Goal: Information Seeking & Learning: Check status

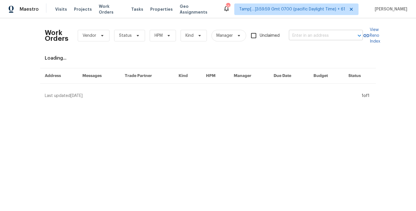
click at [308, 38] on input "text" at bounding box center [318, 35] width 58 height 9
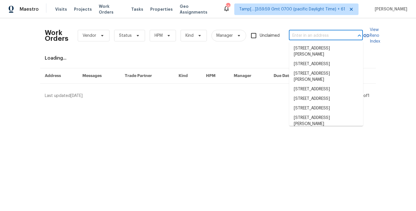
paste input "[STREET_ADDRESS]"
type input "[STREET_ADDRESS]"
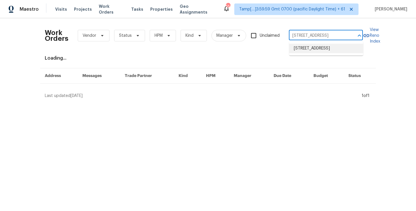
click at [304, 47] on li "[STREET_ADDRESS]" at bounding box center [326, 49] width 74 height 10
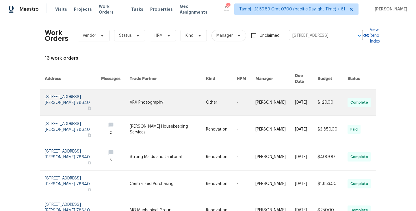
click at [51, 93] on link at bounding box center [73, 102] width 56 height 26
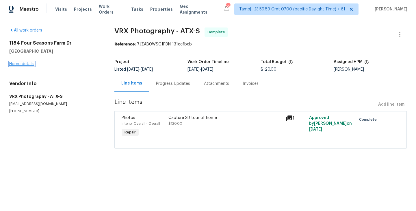
click at [20, 65] on link "Home details" at bounding box center [21, 64] width 25 height 4
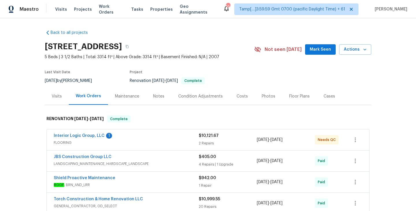
scroll to position [32, 0]
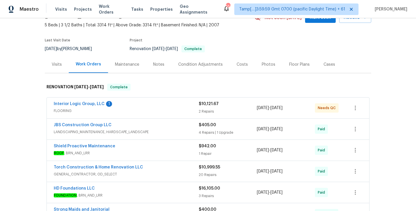
click at [211, 110] on div "2 Repairs" at bounding box center [228, 111] width 58 height 6
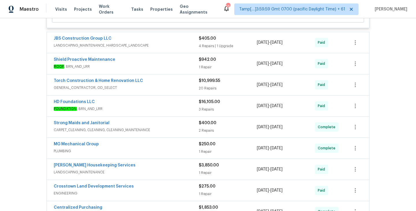
scroll to position [394, 0]
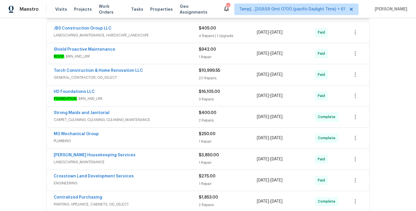
click at [210, 99] on div "3 Repairs" at bounding box center [228, 99] width 58 height 6
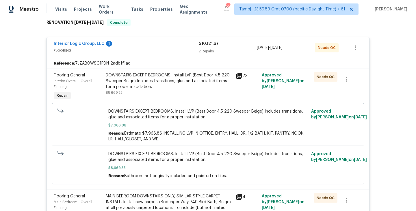
scroll to position [69, 0]
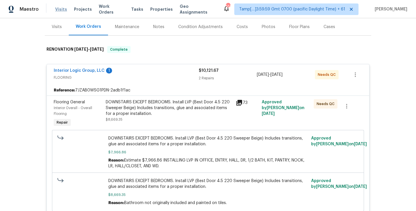
click at [61, 7] on span "Visits" at bounding box center [61, 9] width 12 height 6
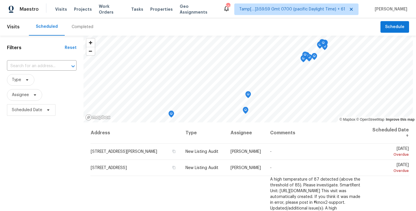
click at [76, 29] on div "Completed" at bounding box center [83, 27] width 22 height 6
